Goal: Task Accomplishment & Management: Use online tool/utility

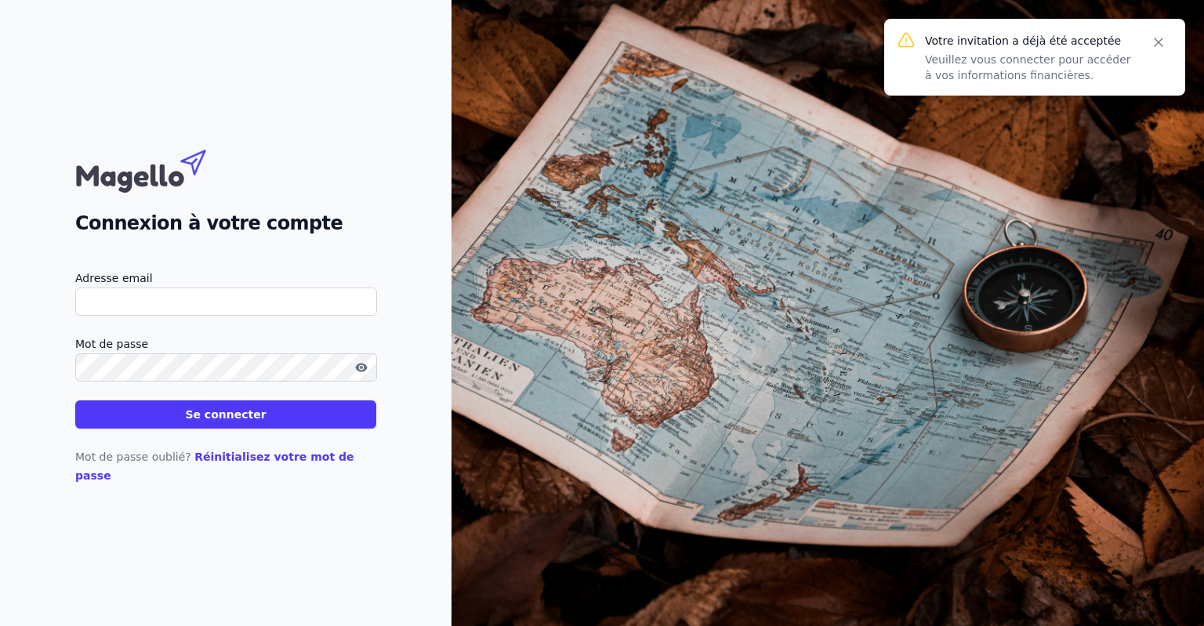
type input "[EMAIL_ADDRESS][DOMAIN_NAME]"
drag, startPoint x: 0, startPoint y: 0, endPoint x: 193, endPoint y: 308, distance: 363.5
click at [193, 308] on input "[EMAIL_ADDRESS][DOMAIN_NAME]" at bounding box center [226, 302] width 302 height 28
drag, startPoint x: 193, startPoint y: 308, endPoint x: 10, endPoint y: 303, distance: 182.7
click at [10, 303] on div "Connexion à votre compte Adresse email [EMAIL_ADDRESS][DOMAIN_NAME] Mot de pass…" at bounding box center [226, 313] width 452 height 626
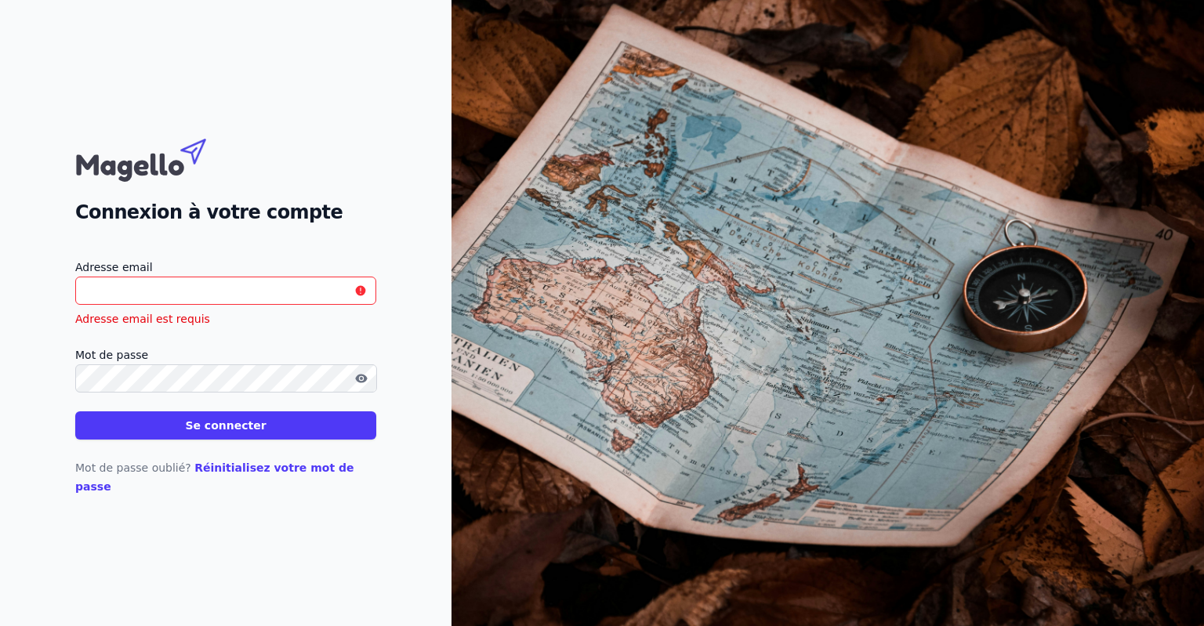
paste input "[EMAIL_ADDRESS][DOMAIN_NAME]"
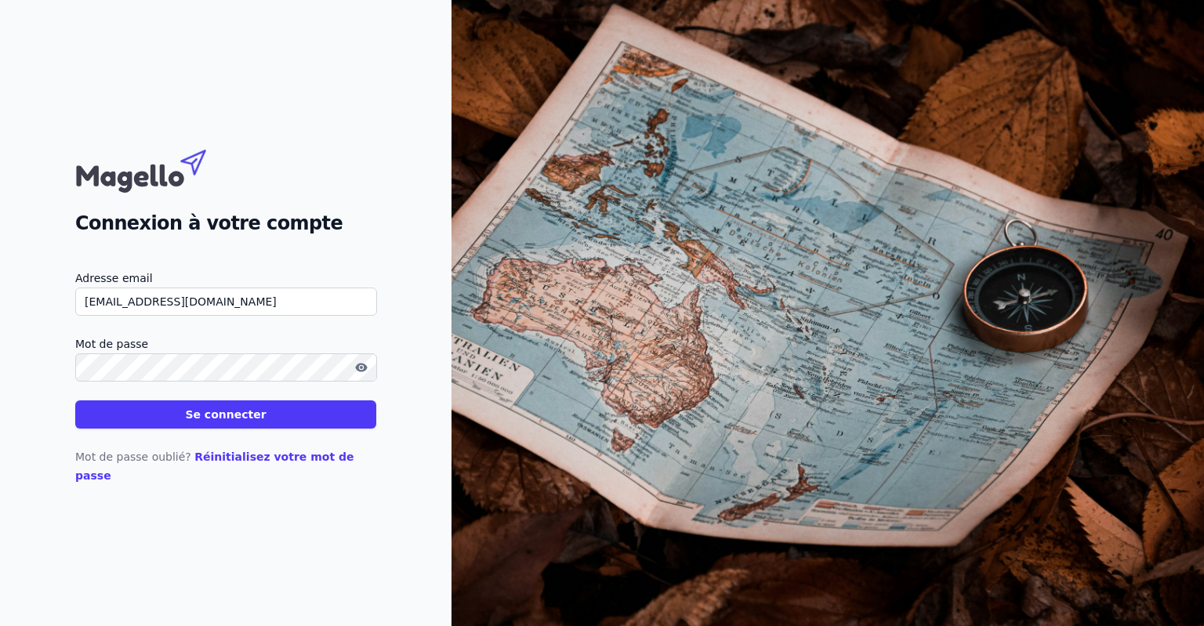
type input "[EMAIL_ADDRESS][DOMAIN_NAME]"
click at [367, 374] on icon "button" at bounding box center [361, 367] width 13 height 13
click at [361, 374] on icon "button" at bounding box center [361, 367] width 13 height 13
click at [252, 429] on button "Se connecter" at bounding box center [225, 415] width 301 height 28
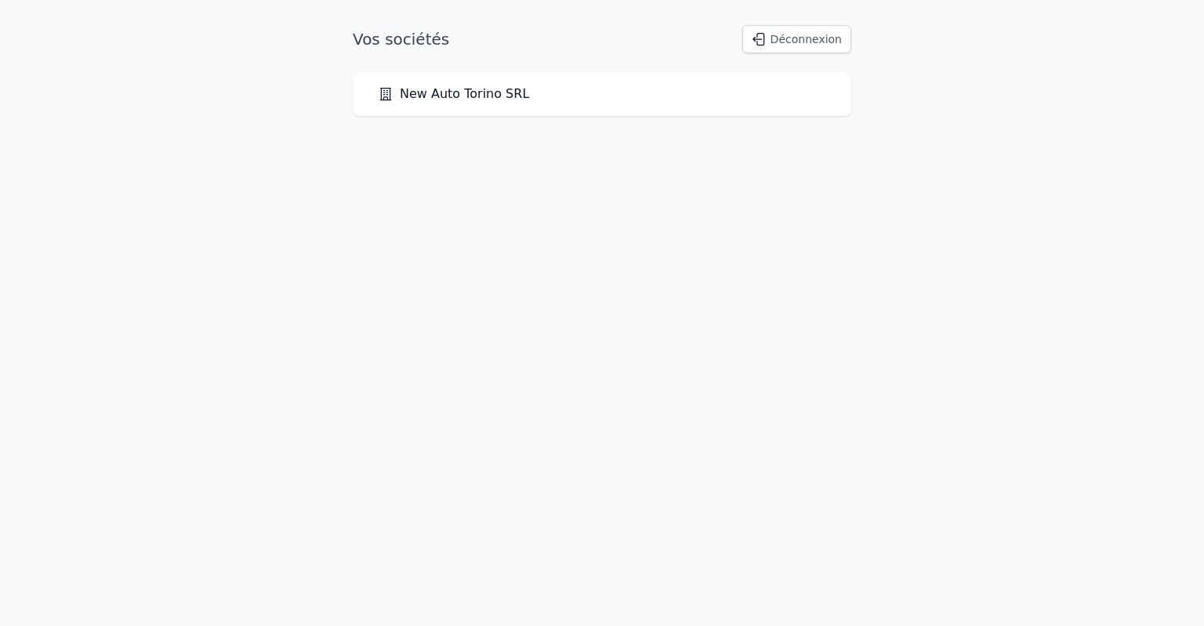
click at [452, 93] on link "New Auto Torino SRL" at bounding box center [453, 94] width 151 height 19
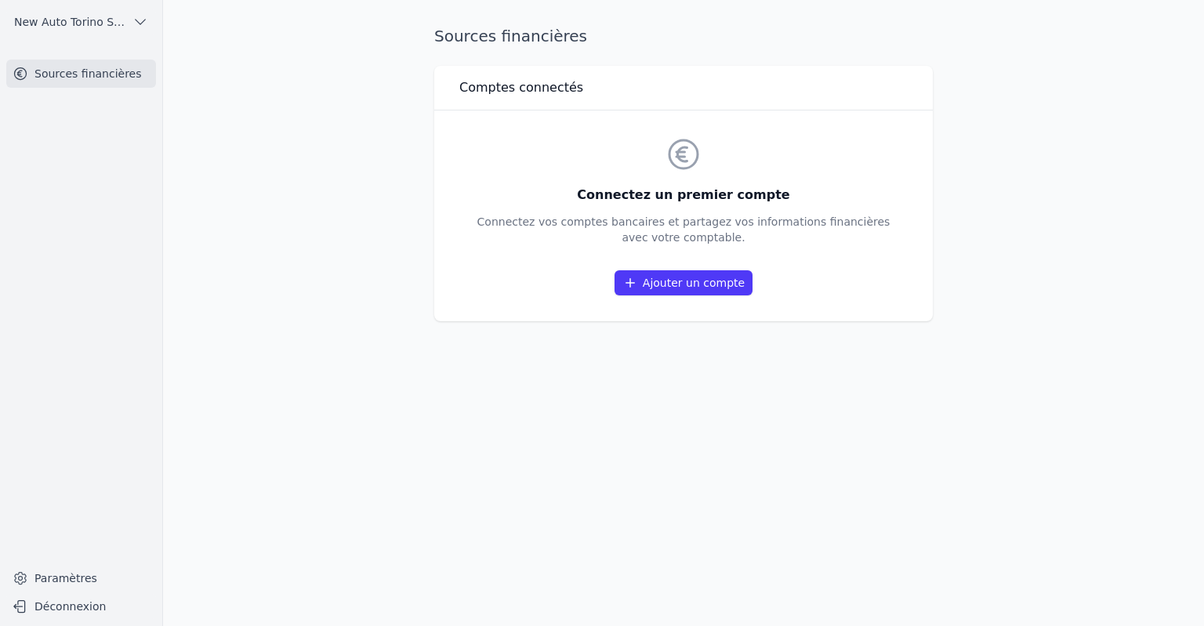
click at [677, 283] on link "Ajouter un compte" at bounding box center [684, 282] width 138 height 25
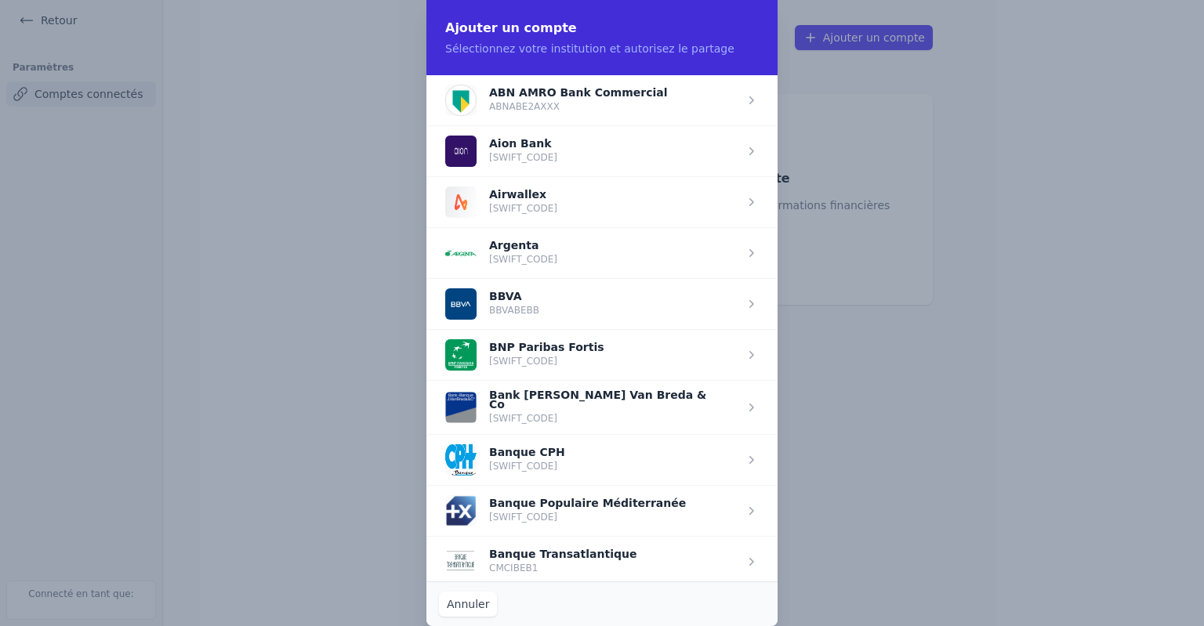
click at [546, 357] on span "button" at bounding box center [601, 354] width 351 height 51
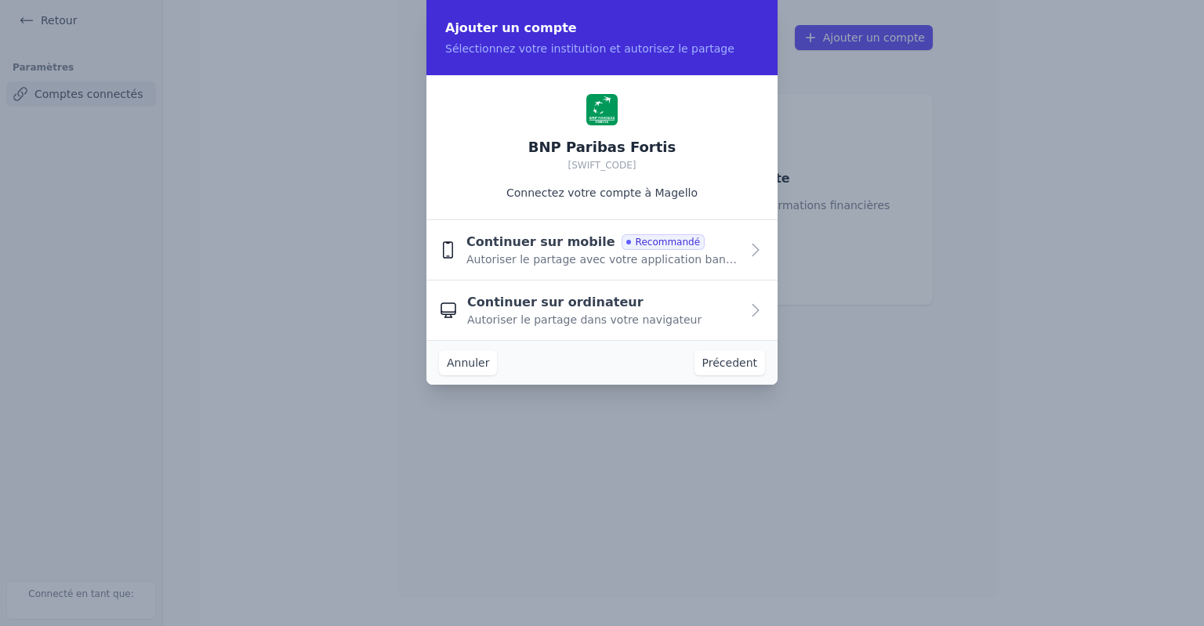
click at [569, 307] on span "Continuer sur ordinateur" at bounding box center [555, 302] width 176 height 19
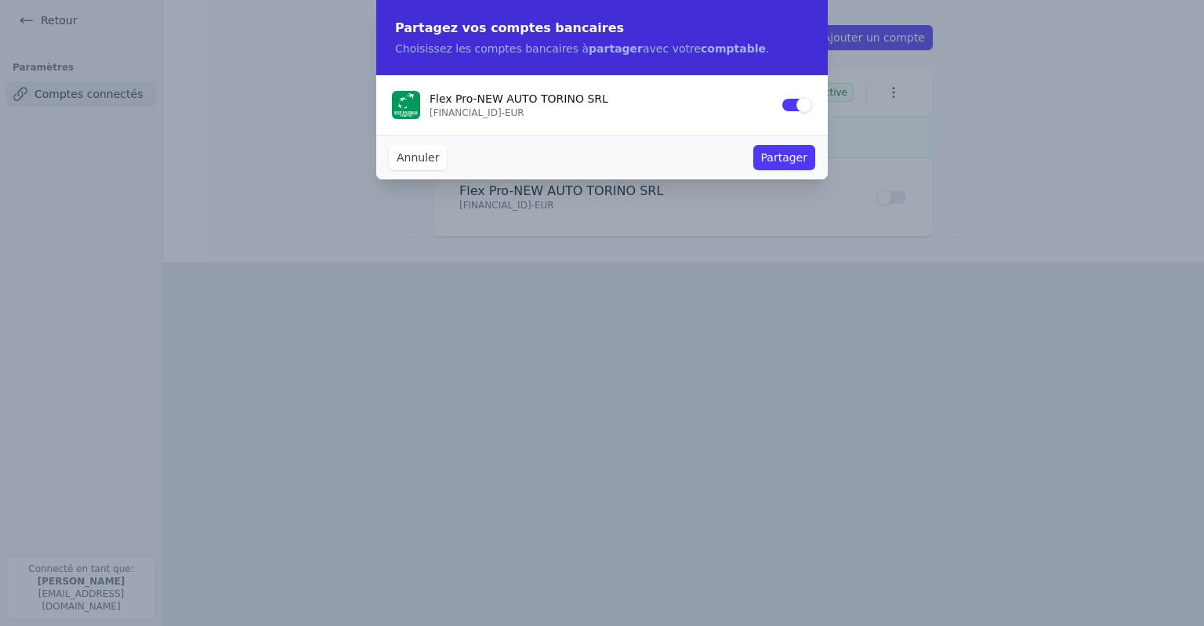
click at [804, 167] on button "Partager" at bounding box center [784, 157] width 62 height 25
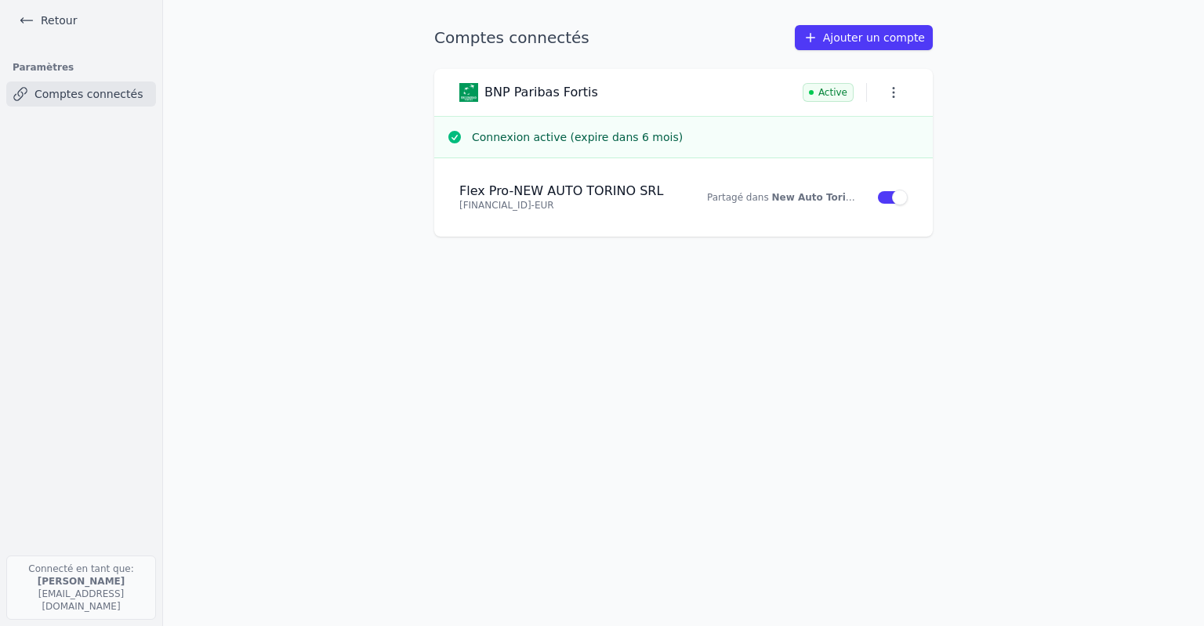
click at [892, 94] on icon "button" at bounding box center [894, 93] width 16 height 16
click at [737, 373] on div at bounding box center [602, 313] width 1204 height 626
